Goal: Task Accomplishment & Management: Manage account settings

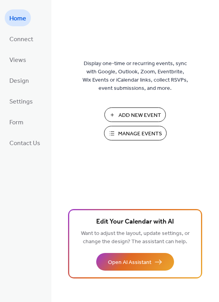
click at [134, 136] on span "Manage Events" at bounding box center [140, 134] width 44 height 8
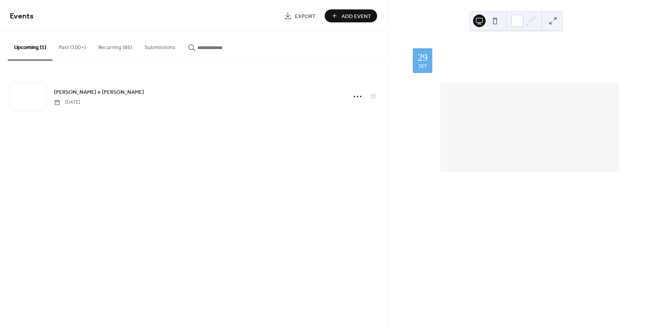
click at [114, 49] on button "Recurring (86)" at bounding box center [115, 46] width 46 height 28
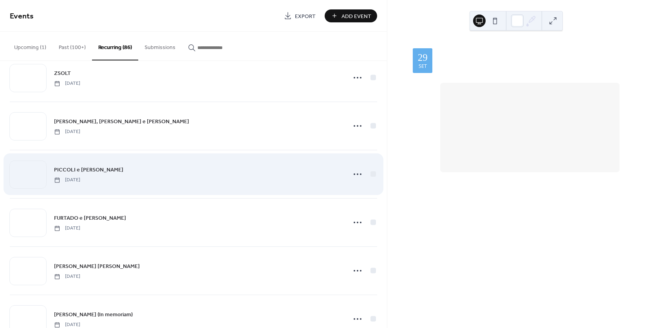
scroll to position [235, 0]
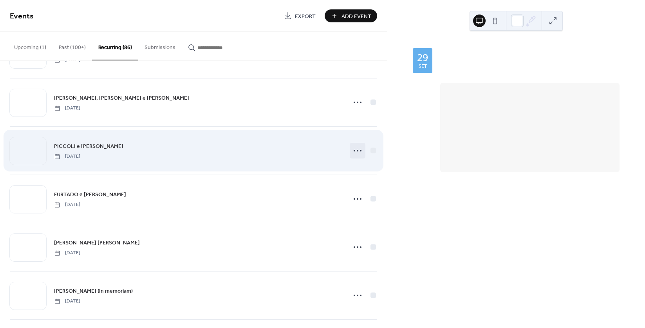
click at [351, 150] on icon at bounding box center [357, 150] width 13 height 13
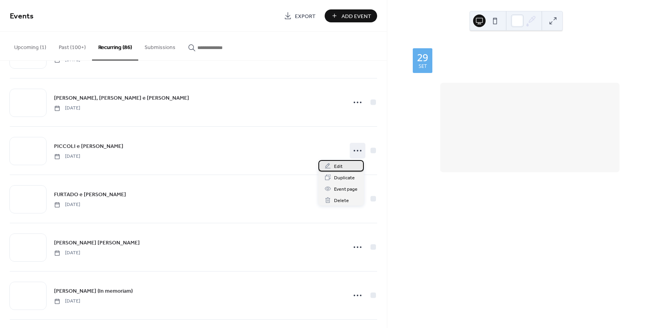
click at [336, 166] on span "Edit" at bounding box center [338, 166] width 9 height 8
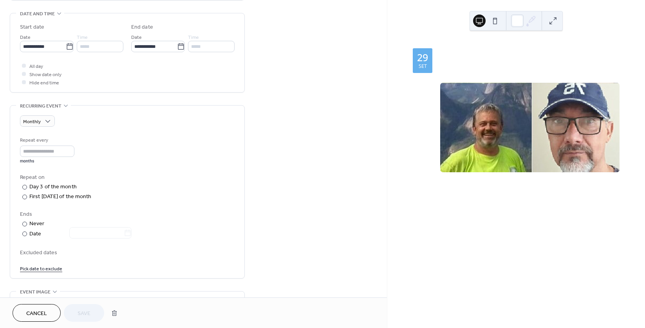
scroll to position [313, 0]
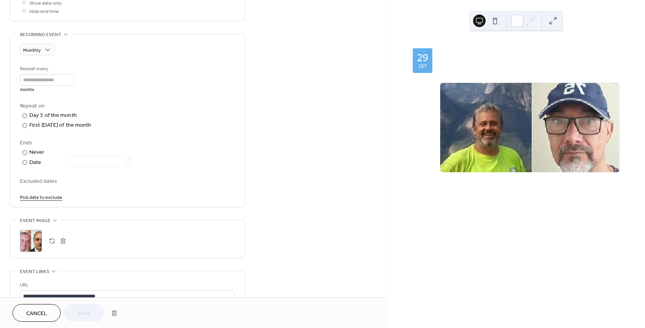
click at [33, 312] on span "Cancel" at bounding box center [36, 313] width 21 height 8
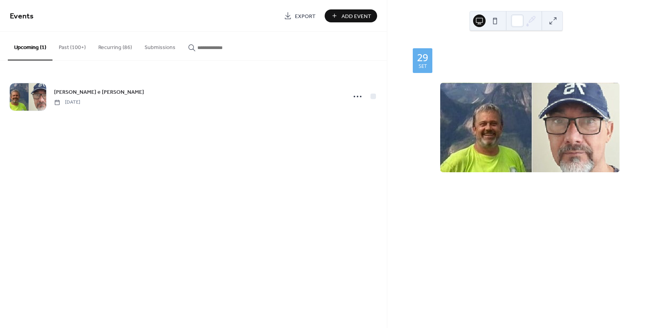
click at [112, 48] on button "Recurring (86)" at bounding box center [115, 46] width 46 height 28
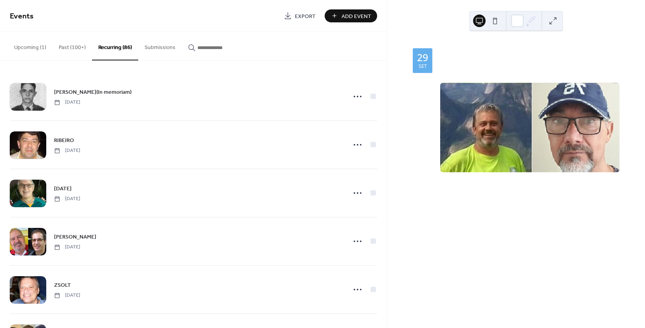
click at [28, 49] on button "Upcoming (1)" at bounding box center [30, 46] width 45 height 28
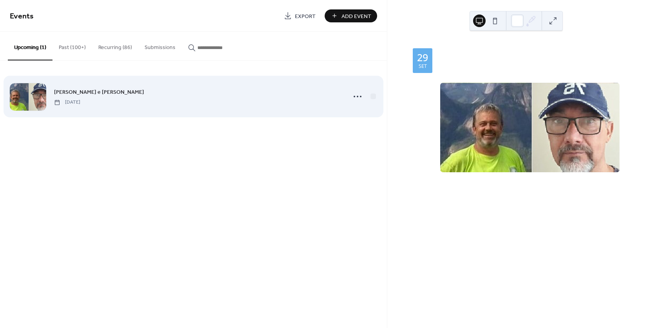
click at [260, 92] on div "ARRUDA e ROEDEL Monday, September 29, 2025" at bounding box center [198, 96] width 288 height 18
click at [354, 95] on icon at bounding box center [357, 96] width 13 height 13
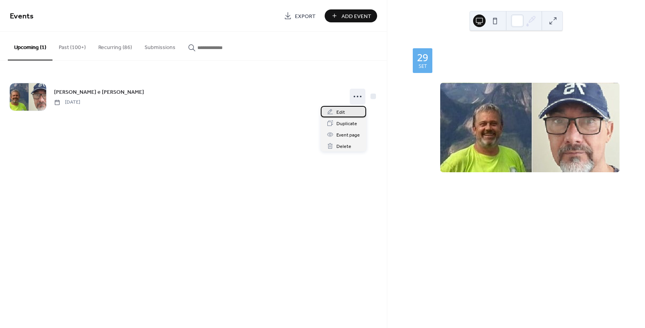
click at [340, 113] on span "Edit" at bounding box center [341, 112] width 9 height 8
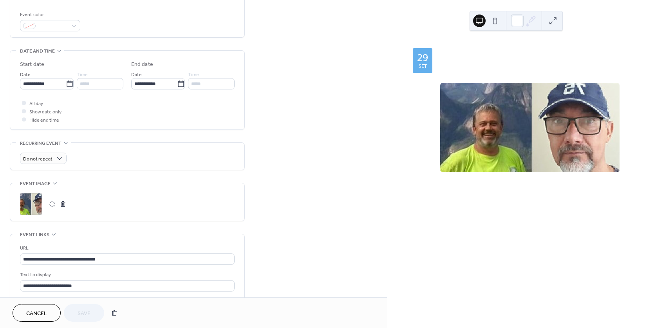
scroll to position [235, 0]
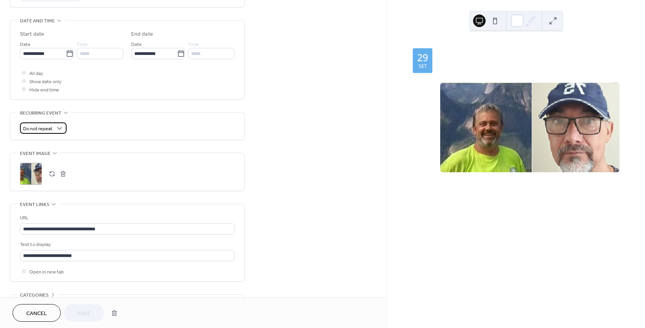
click at [48, 129] on span "Do not repeat" at bounding box center [37, 128] width 29 height 9
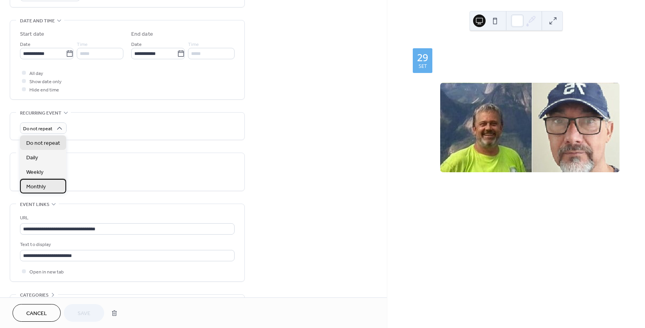
click at [43, 184] on span "Monthly" at bounding box center [36, 187] width 20 height 8
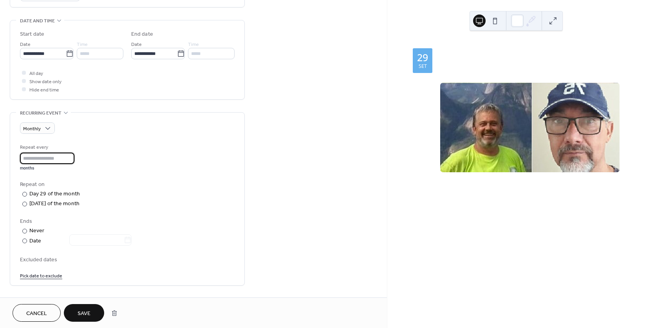
drag, startPoint x: 34, startPoint y: 157, endPoint x: 4, endPoint y: 159, distance: 29.4
click at [4, 159] on div "**********" at bounding box center [193, 151] width 387 height 686
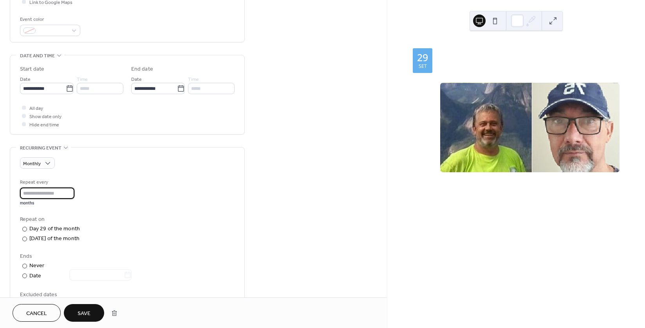
scroll to position [196, 0]
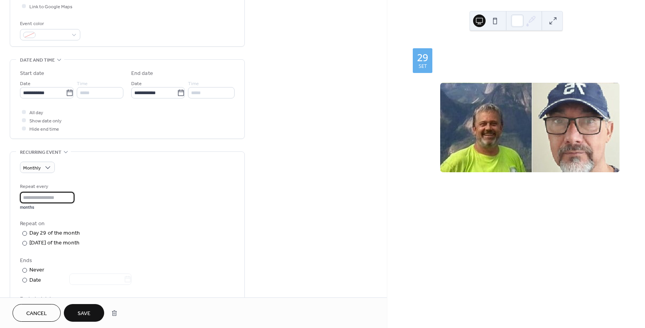
type input "**"
click at [168, 199] on div "Repeat every ** months" at bounding box center [127, 196] width 215 height 28
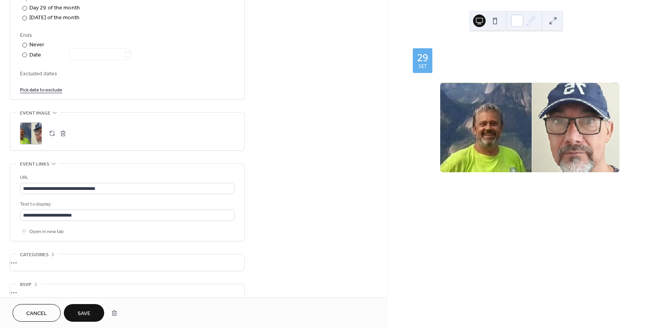
scroll to position [432, 0]
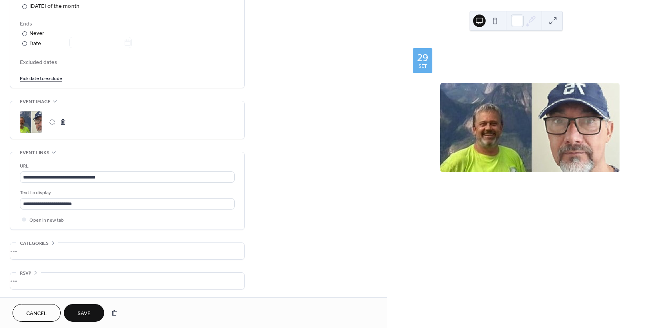
click at [83, 309] on span "Save" at bounding box center [84, 313] width 13 height 8
